Goal: Information Seeking & Learning: Learn about a topic

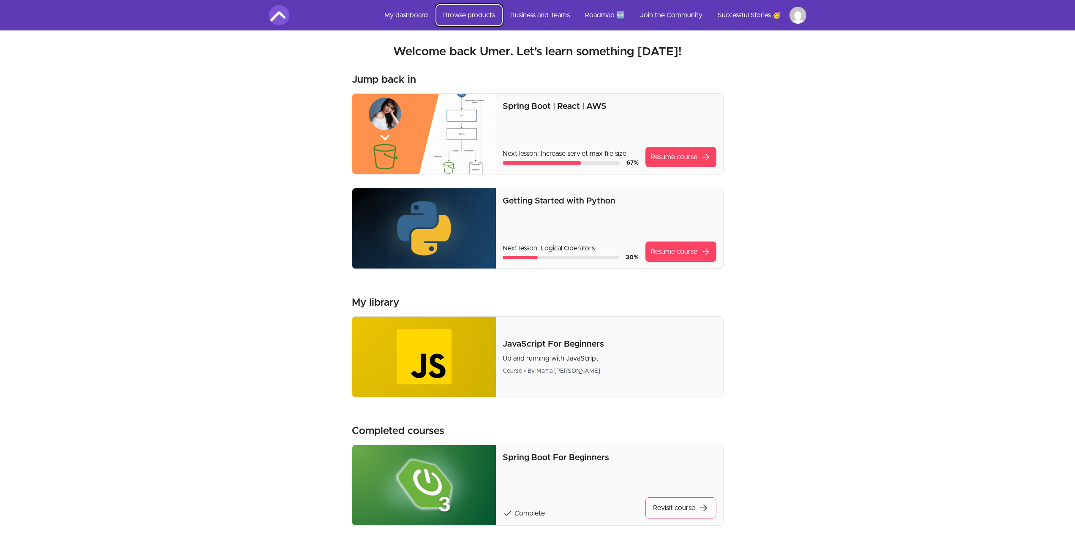
click at [477, 15] on link "Browse products" at bounding box center [468, 15] width 65 height 20
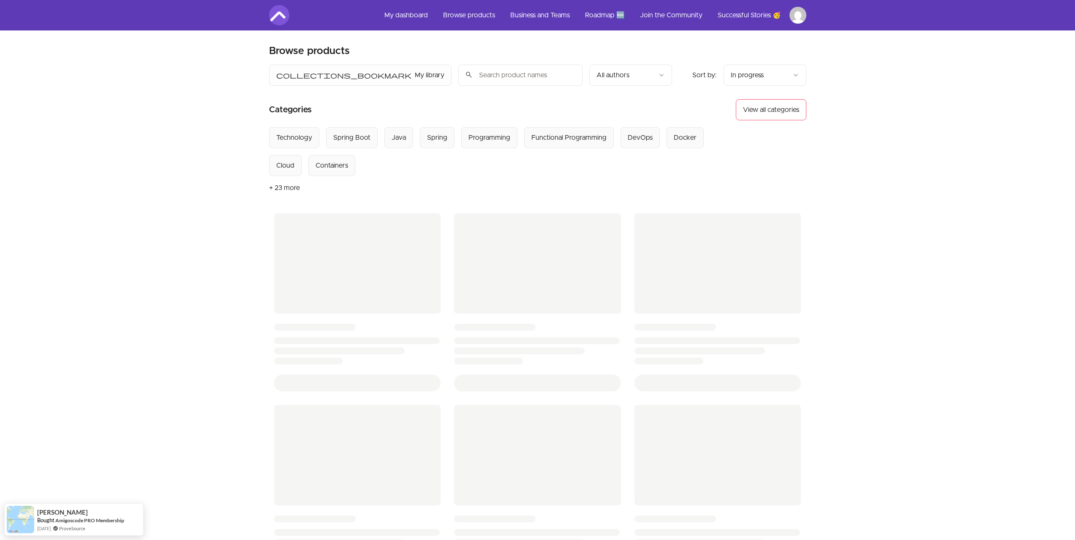
click at [764, 72] on html "Skip to main content Main menu Includes navigation links and user settings My d…" at bounding box center [537, 351] width 1075 height 702
click at [857, 73] on html "Skip to main content Main menu Includes navigation links and user settings My d…" at bounding box center [540, 351] width 1081 height 702
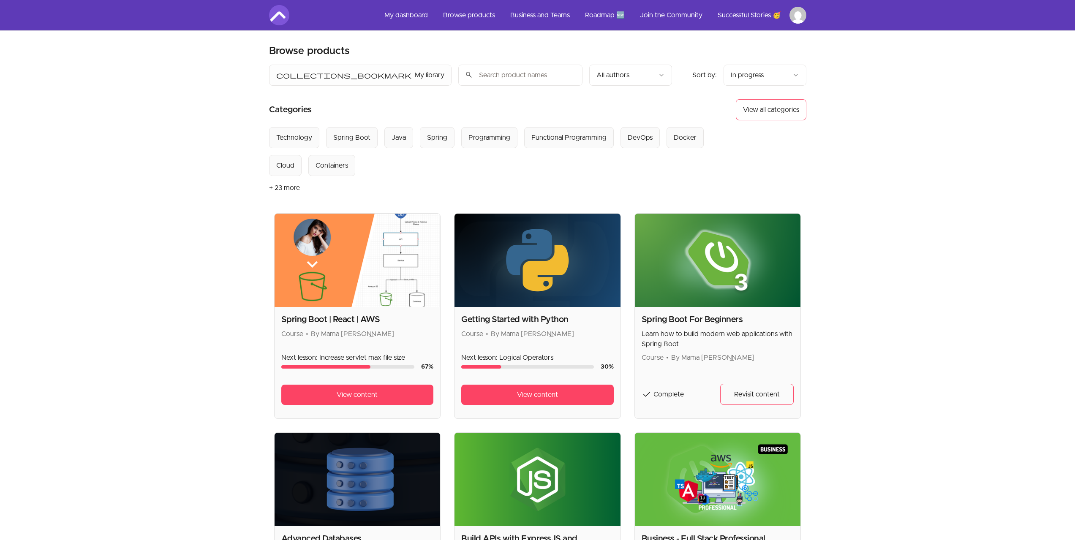
click at [279, 190] on button "+ 23 more" at bounding box center [284, 188] width 31 height 24
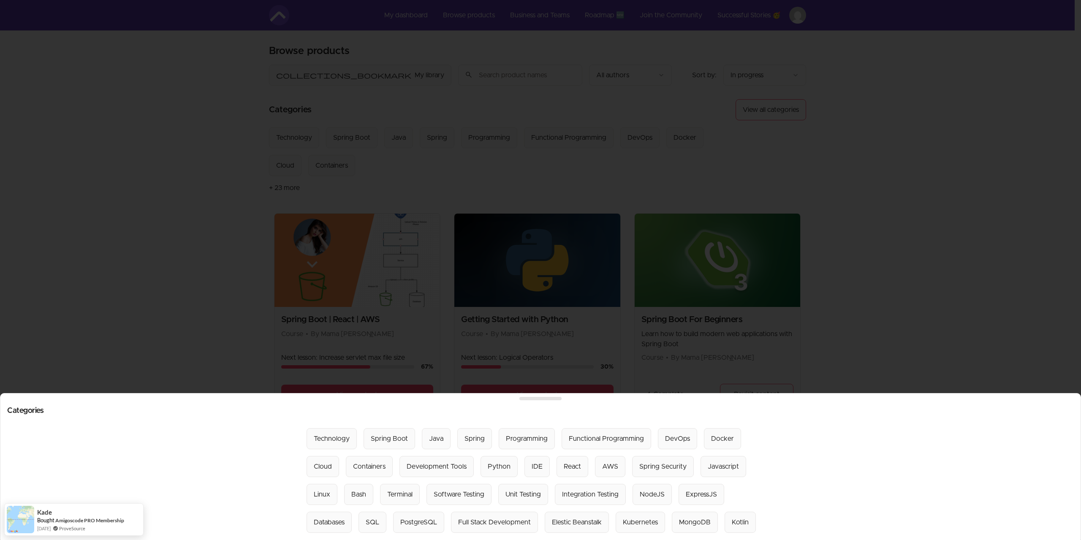
click at [920, 261] on div at bounding box center [540, 270] width 1081 height 540
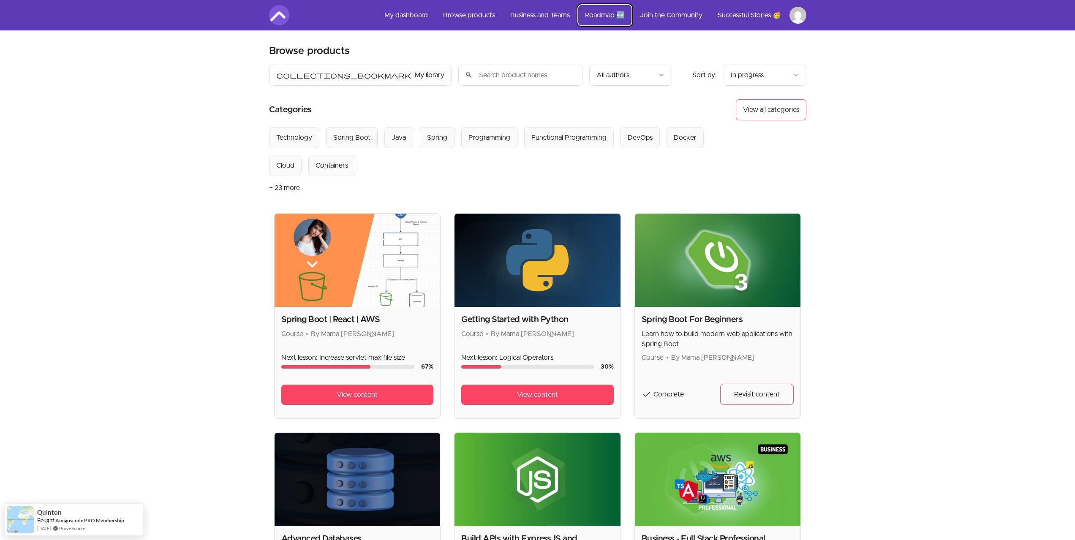
click at [609, 16] on link "Roadmap 🆕" at bounding box center [604, 15] width 53 height 20
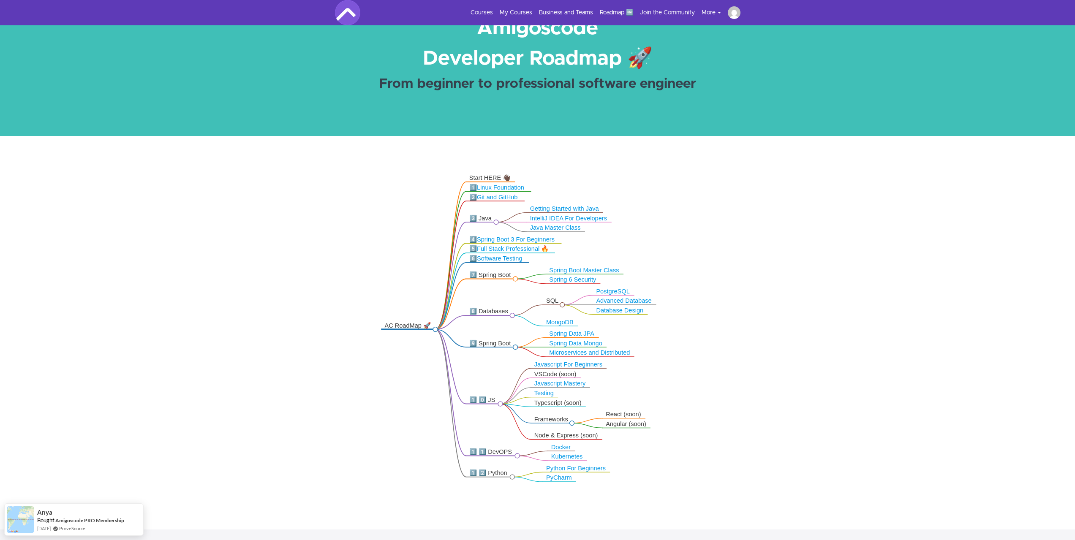
scroll to position [34, 0]
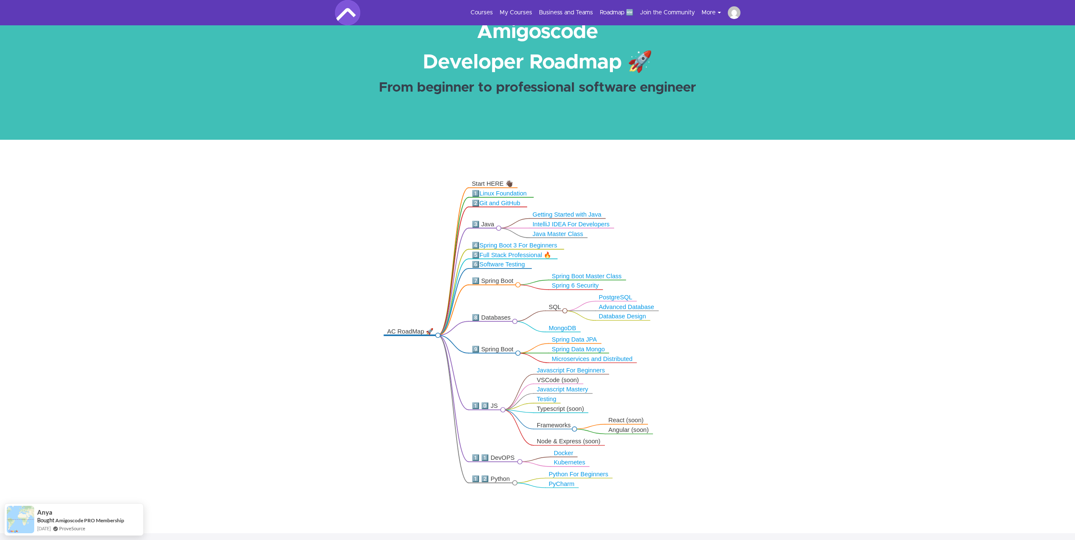
click at [712, 12] on button "More" at bounding box center [715, 12] width 26 height 8
click at [712, 13] on button "More" at bounding box center [715, 12] width 26 height 8
click at [497, 190] on link "Linux Foundation" at bounding box center [503, 193] width 47 height 6
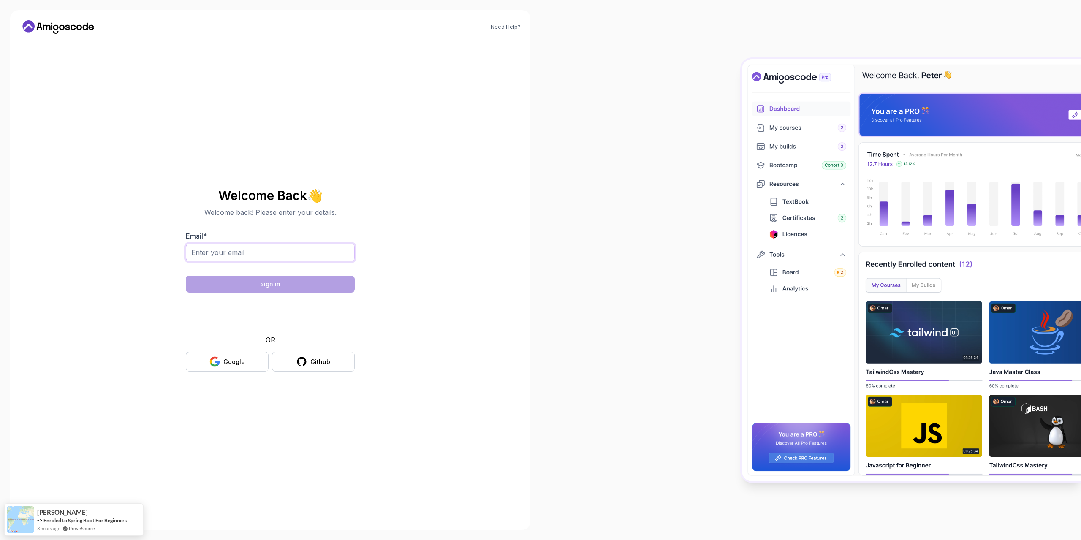
click at [241, 252] on input "Email *" at bounding box center [270, 253] width 169 height 18
type input "ummr89@gmail.com"
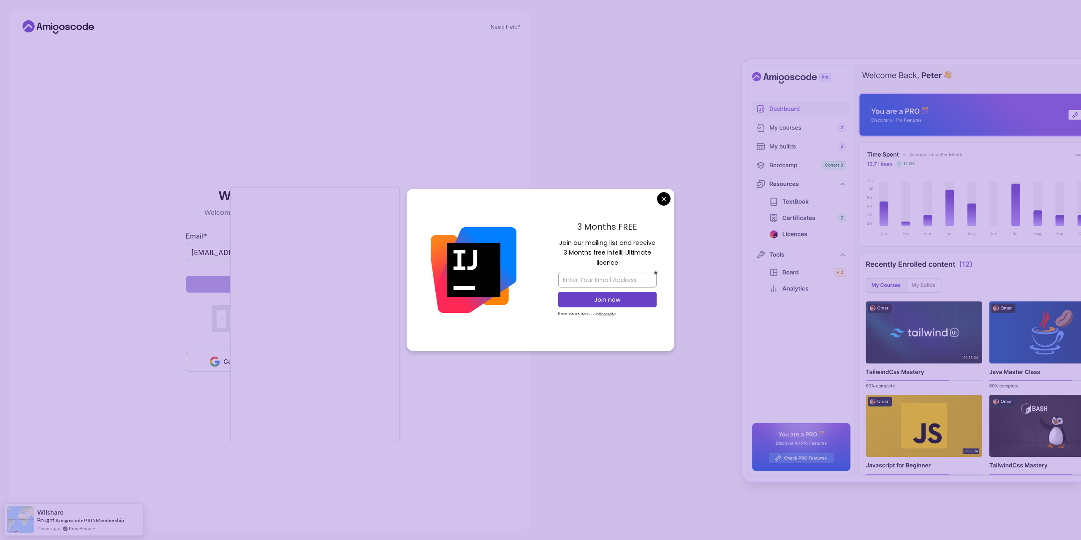
click at [664, 197] on body "Need Help? Welcome Back 👋 Welcome back! Please enter your details. Email * ummr…" at bounding box center [540, 270] width 1081 height 540
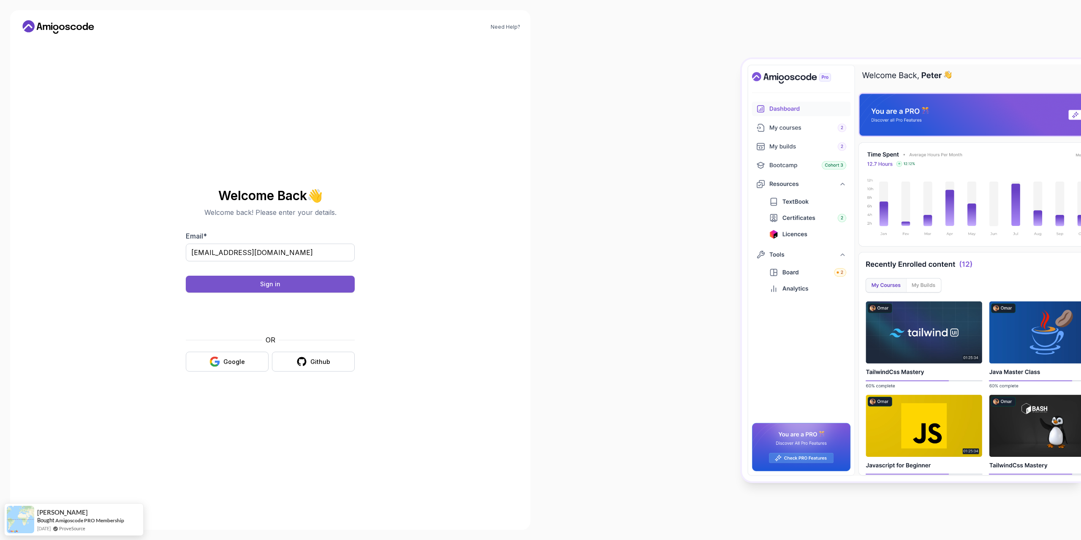
click at [279, 285] on div "Sign in" at bounding box center [270, 284] width 20 height 8
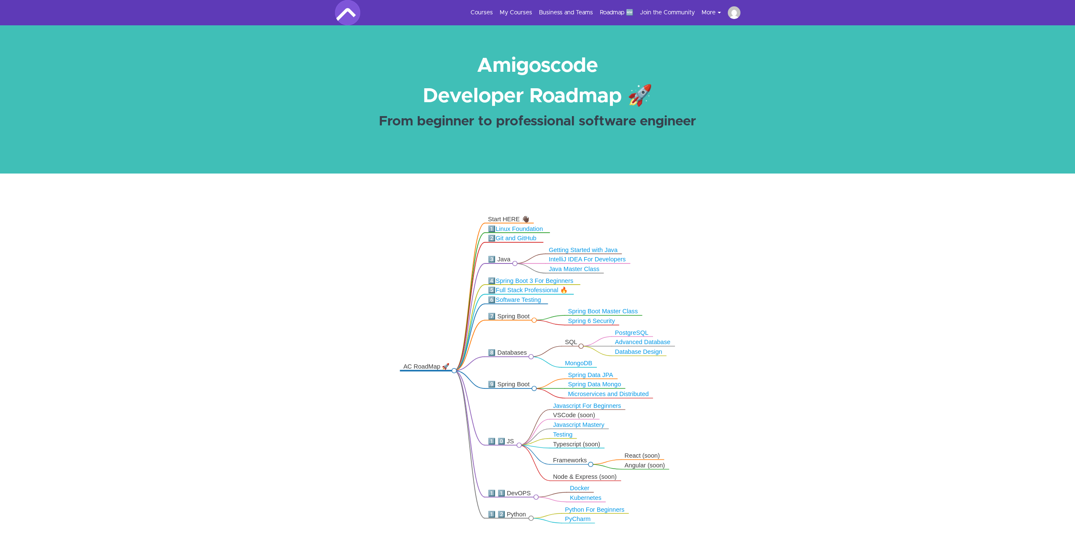
click at [530, 280] on link "Spring Boot 3 For Beginners" at bounding box center [535, 280] width 78 height 6
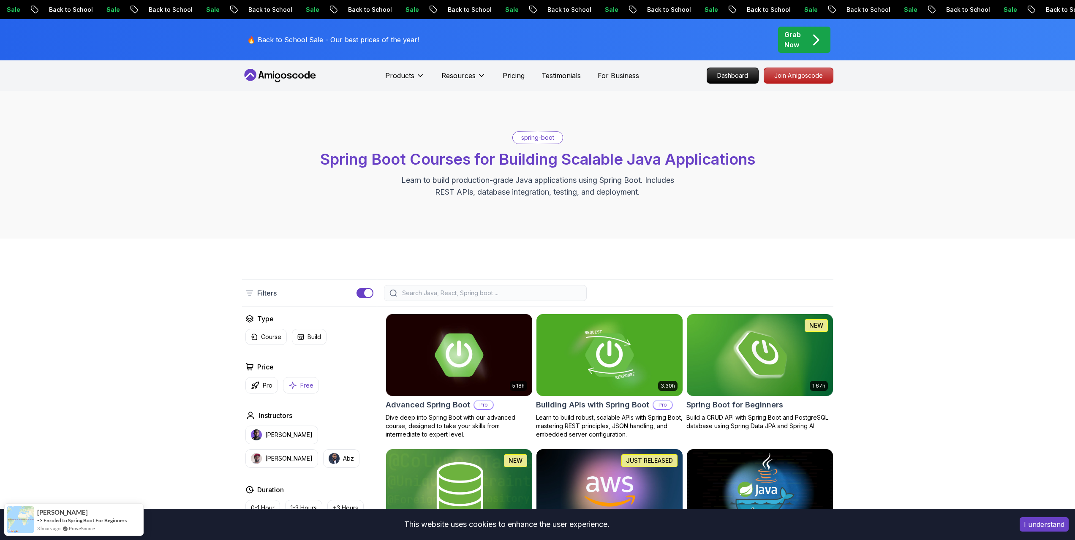
click at [294, 386] on icon "button" at bounding box center [292, 385] width 8 height 9
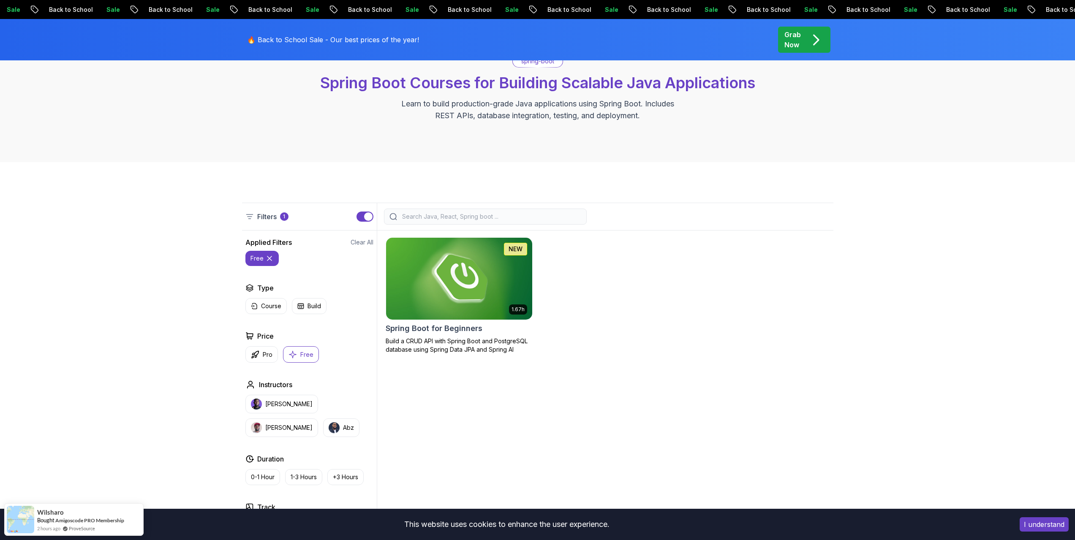
scroll to position [84, 0]
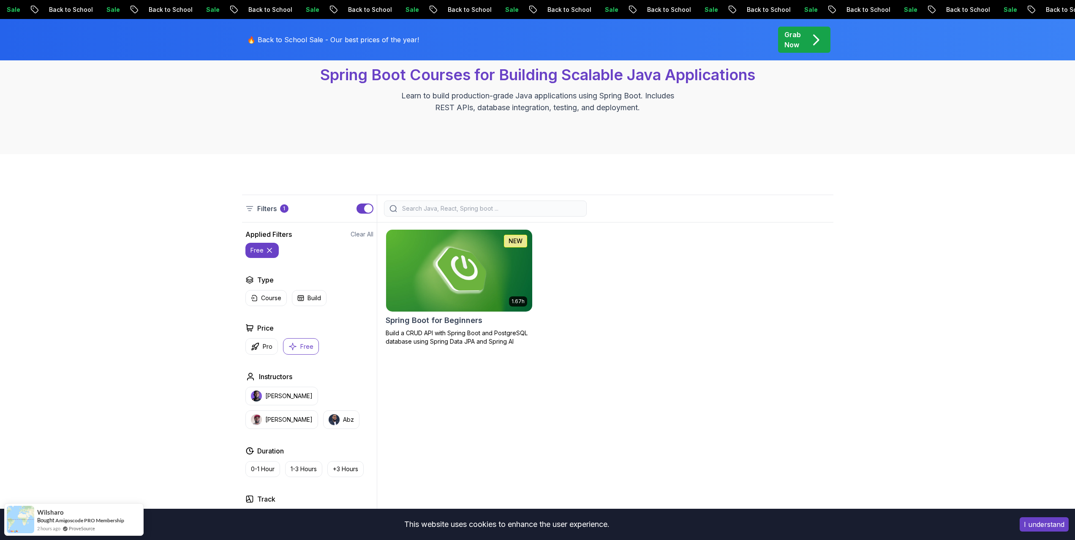
drag, startPoint x: 448, startPoint y: 353, endPoint x: 128, endPoint y: 357, distance: 319.7
click at [128, 357] on div "Filters 1 Filters 1 Applied Filters Clear All free Type Course Build Price Pro …" at bounding box center [537, 394] width 1075 height 481
click at [663, 199] on body "Sale Back to School Sale Back to School Sale Back to School Sale Back to School…" at bounding box center [537, 481] width 1075 height 1131
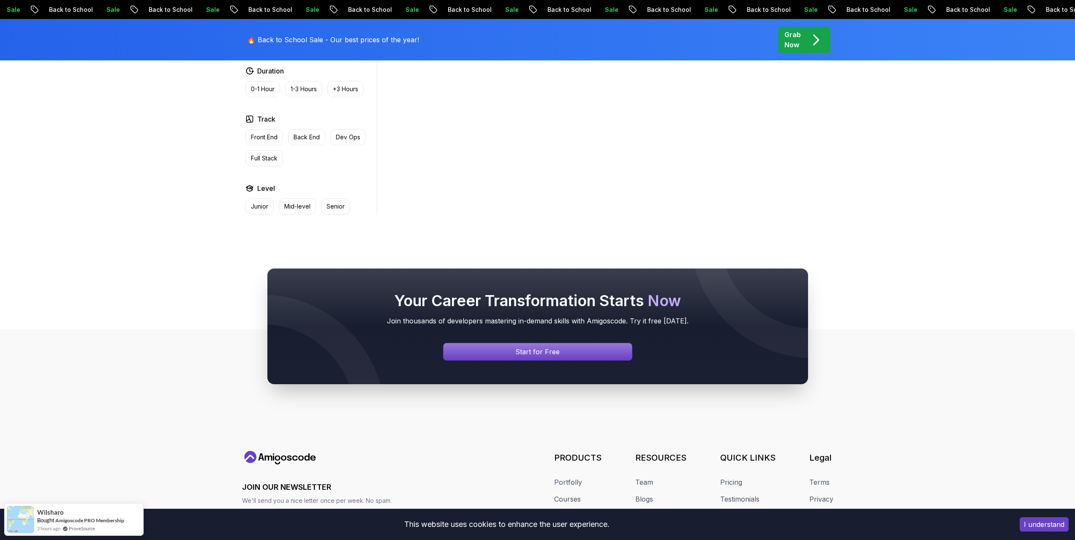
scroll to position [169, 0]
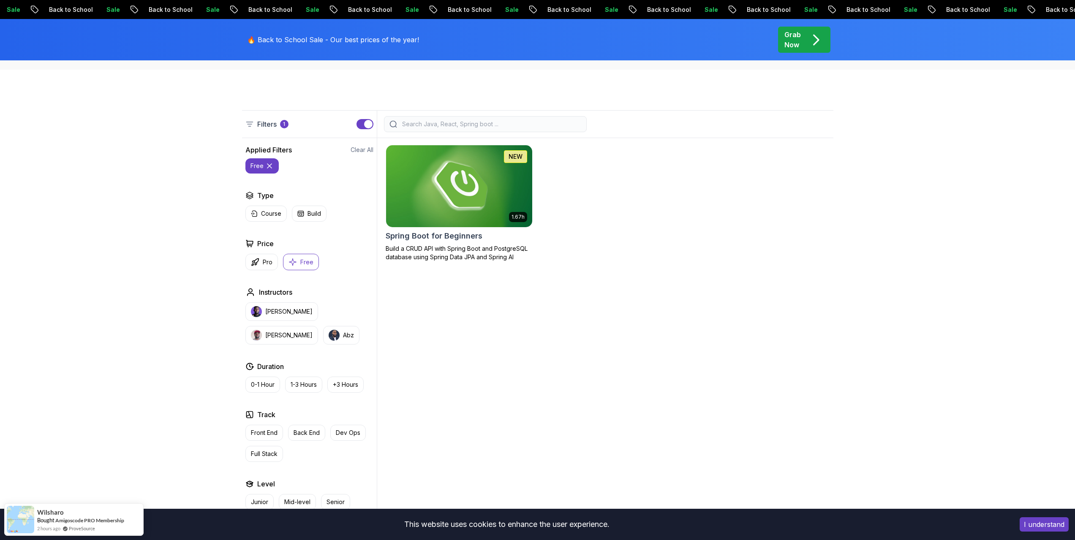
click at [428, 189] on img at bounding box center [458, 186] width 153 height 86
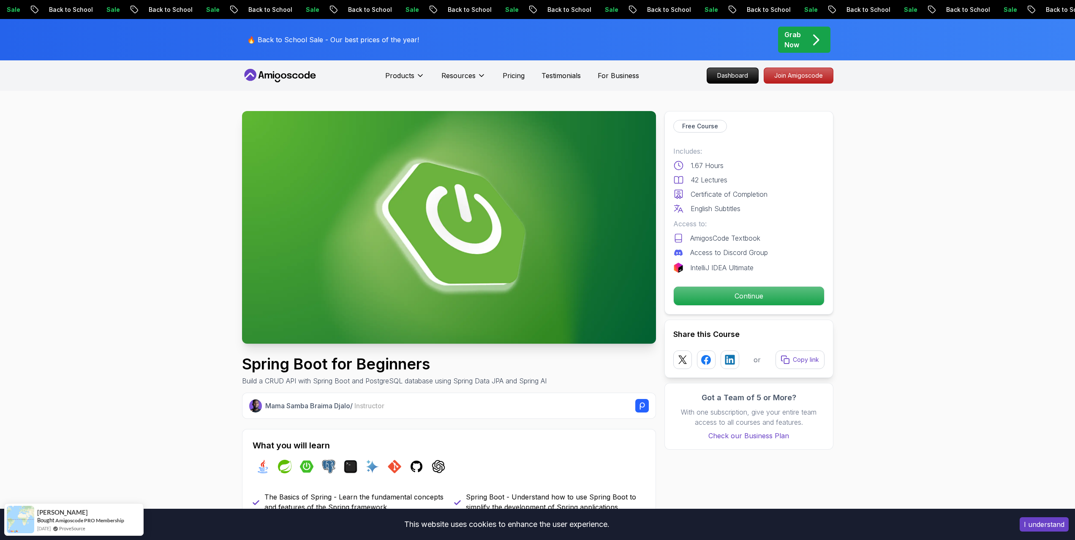
click at [732, 296] on p "Continue" at bounding box center [748, 296] width 143 height 18
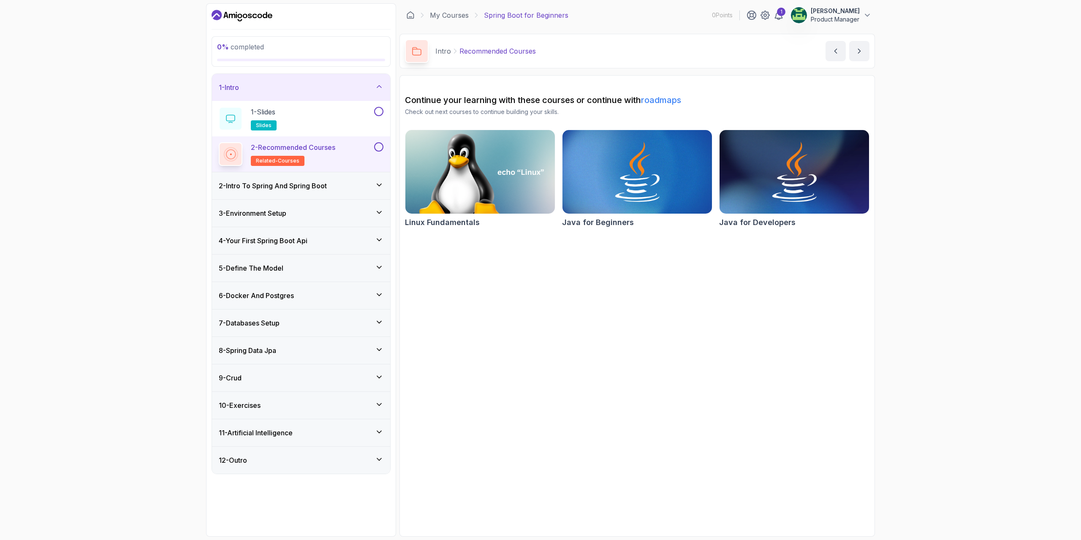
click at [374, 182] on div "2 - Intro To Spring And Spring Boot" at bounding box center [301, 186] width 165 height 10
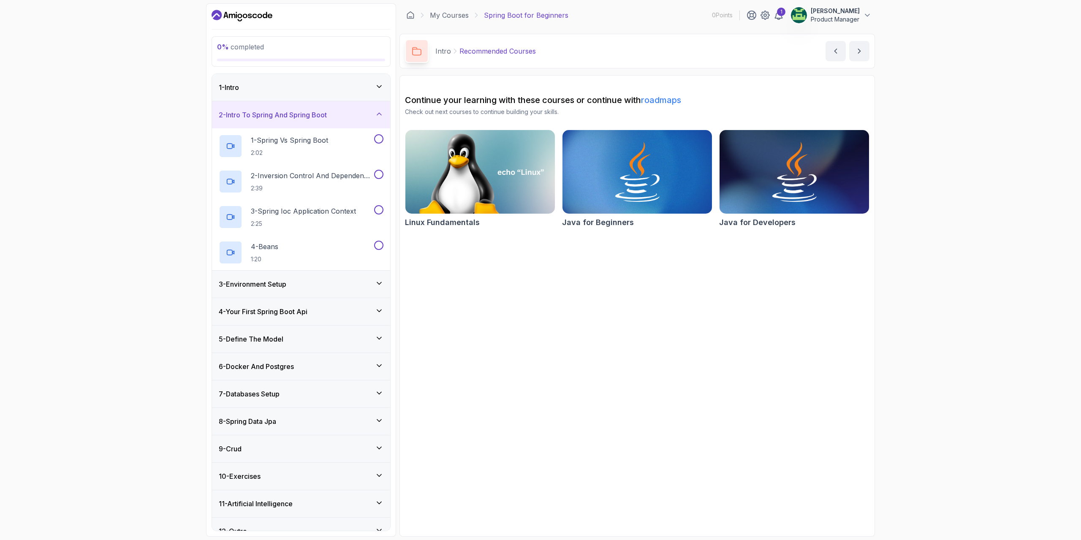
click at [350, 112] on div "2 - Intro To Spring And Spring Boot" at bounding box center [301, 115] width 165 height 10
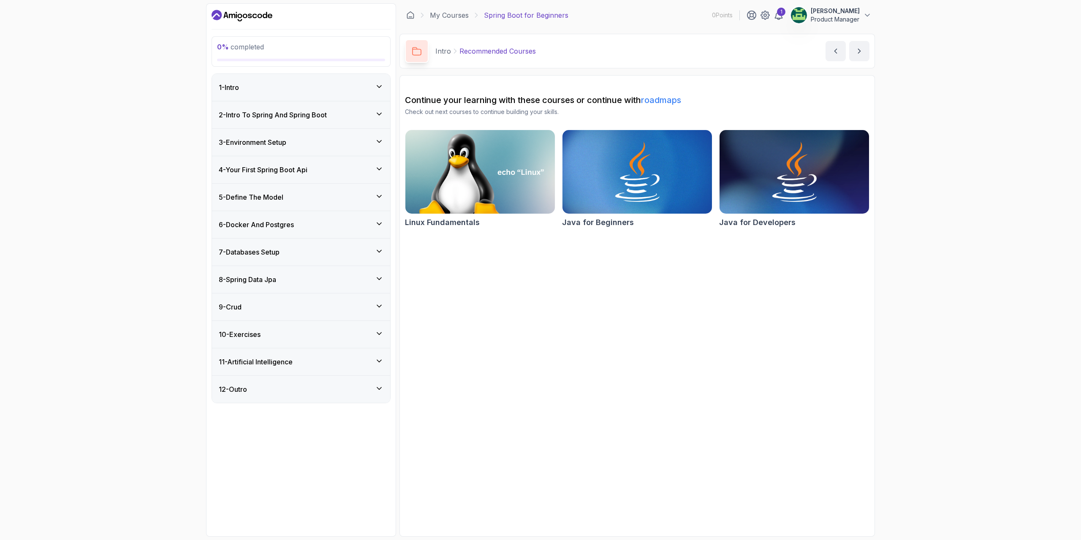
click at [350, 112] on div "2 - Intro To Spring And Spring Boot" at bounding box center [301, 115] width 165 height 10
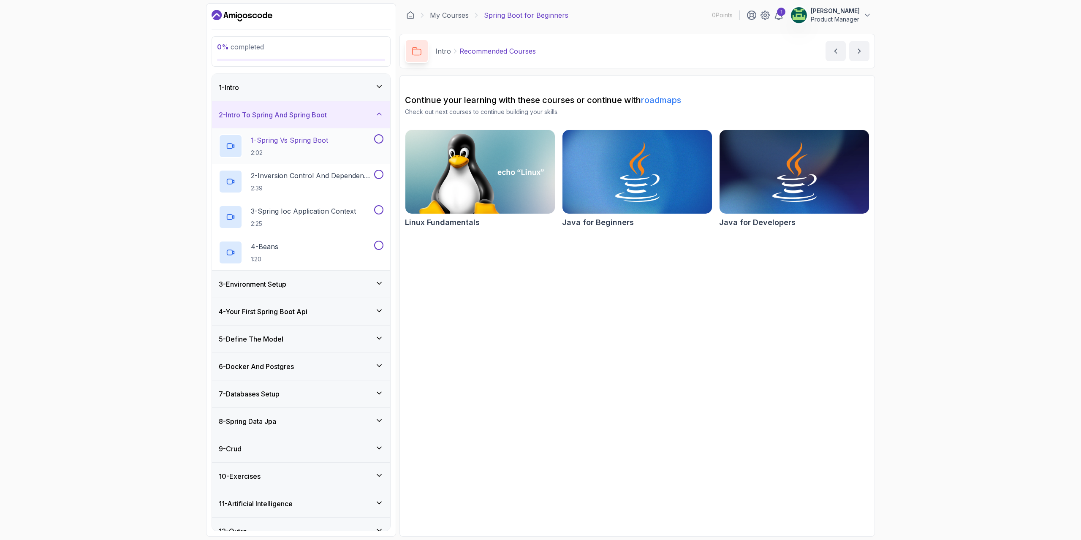
click at [331, 143] on div "1 - Spring Vs Spring Boot 2:02" at bounding box center [296, 146] width 154 height 24
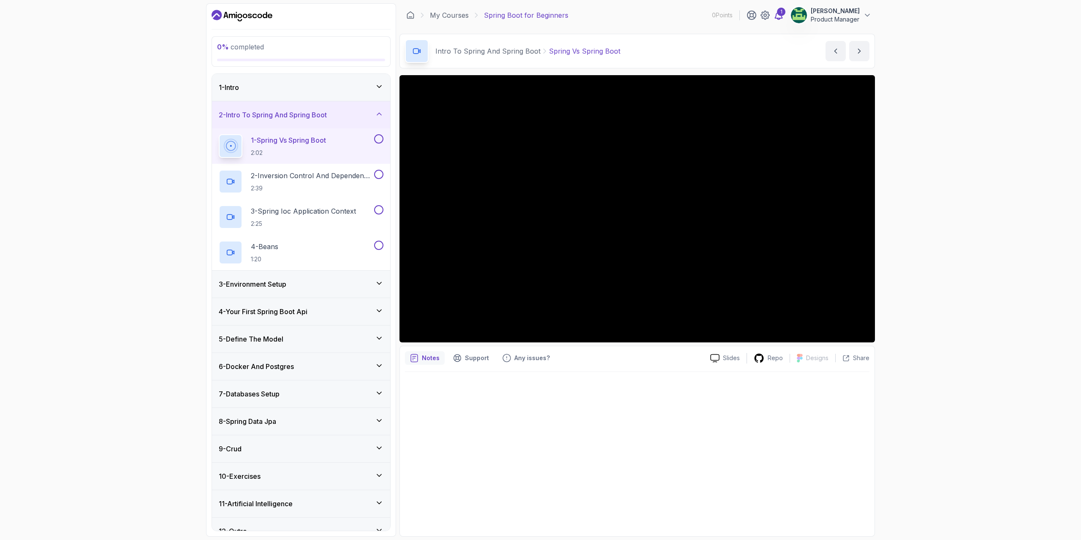
click at [783, 14] on div "1" at bounding box center [781, 12] width 8 height 8
